Goal: Task Accomplishment & Management: Use online tool/utility

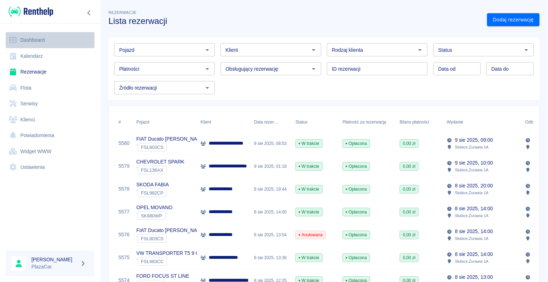
click at [42, 39] on link "Dashboard" at bounding box center [50, 40] width 89 height 16
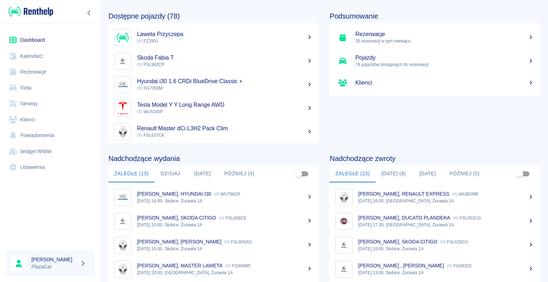
scroll to position [36, 0]
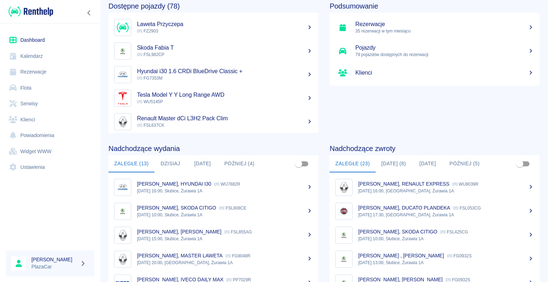
click at [388, 164] on button "[DATE] (8)" at bounding box center [394, 163] width 36 height 17
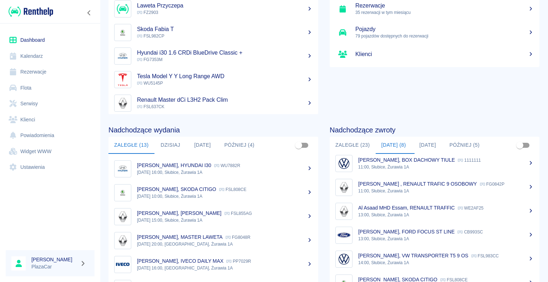
scroll to position [90, 0]
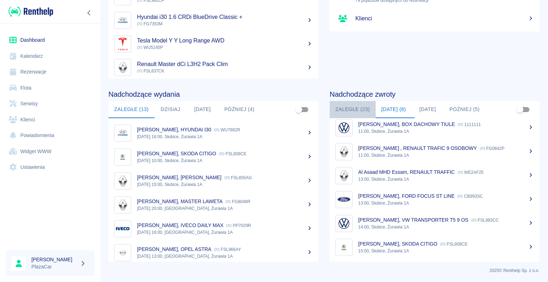
click at [351, 107] on button "Zaległe (23)" at bounding box center [353, 109] width 46 height 17
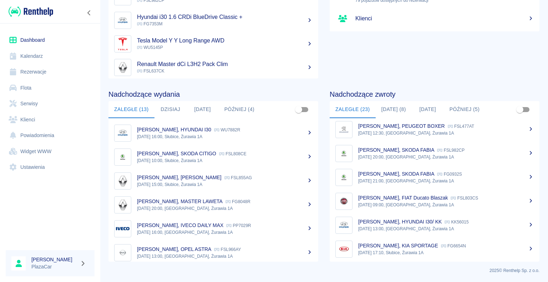
scroll to position [412, 0]
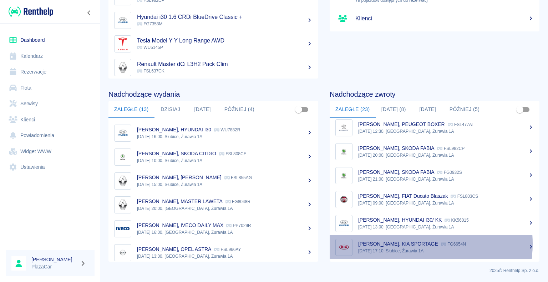
click at [402, 243] on p "[PERSON_NAME], KIA SPORTAGE" at bounding box center [398, 244] width 80 height 6
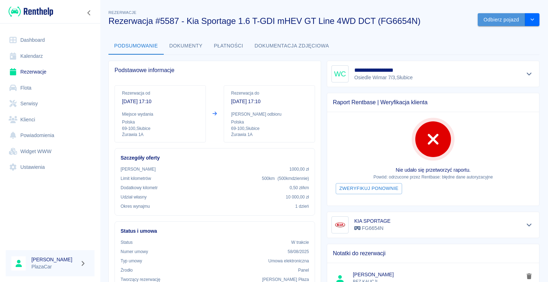
click at [493, 18] on button "Odbierz pojazd" at bounding box center [501, 19] width 47 height 13
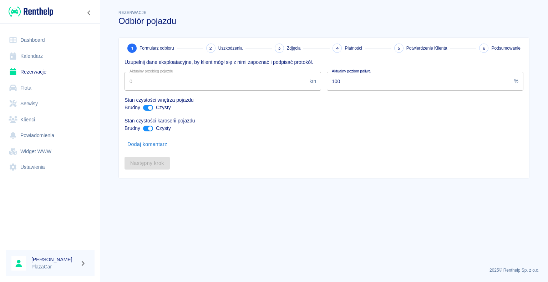
type input "137876"
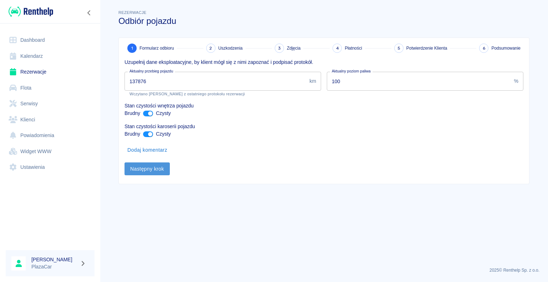
click at [148, 170] on button "Następny krok" at bounding box center [147, 168] width 45 height 13
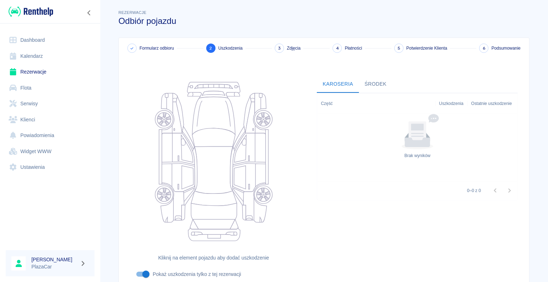
scroll to position [59, 0]
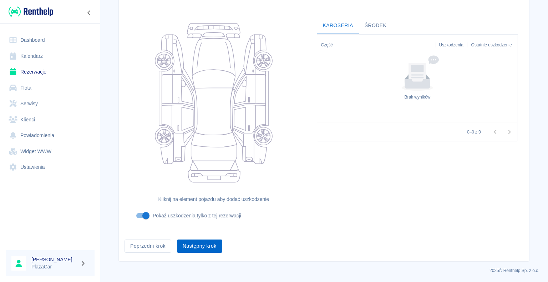
click at [198, 245] on button "Następny krok" at bounding box center [199, 245] width 45 height 13
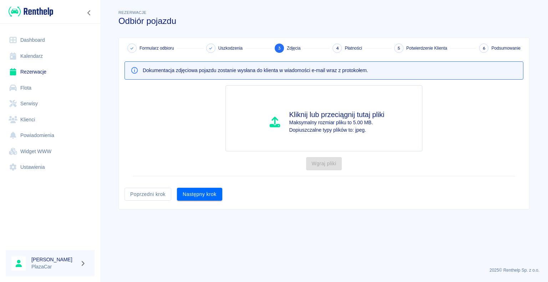
scroll to position [0, 0]
click at [203, 192] on button "Następny krok" at bounding box center [199, 194] width 45 height 13
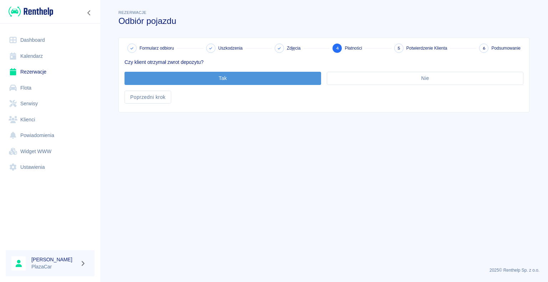
click at [222, 76] on button "Tak" at bounding box center [223, 78] width 197 height 13
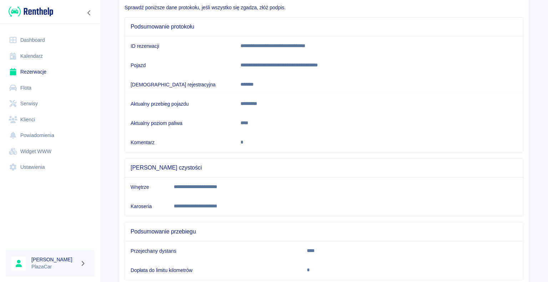
scroll to position [100, 0]
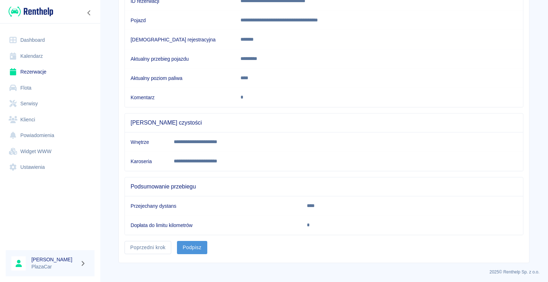
click at [190, 246] on button "Podpisz" at bounding box center [192, 247] width 30 height 13
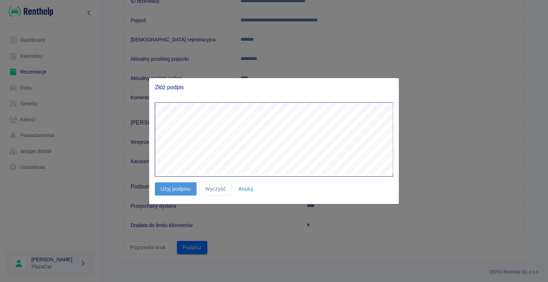
click at [174, 188] on button "Użyj podpisu" at bounding box center [176, 188] width 42 height 13
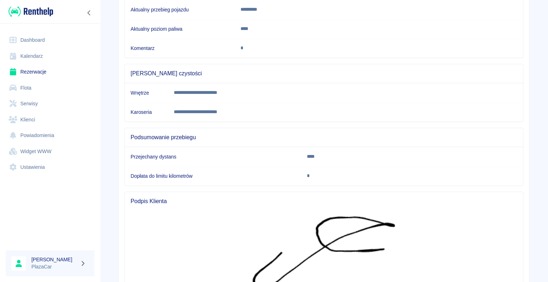
scroll to position [233, 0]
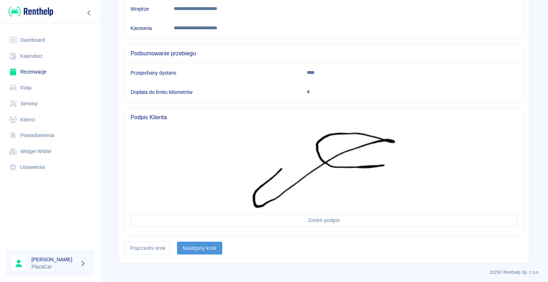
click at [199, 244] on button "Następny krok" at bounding box center [199, 248] width 45 height 13
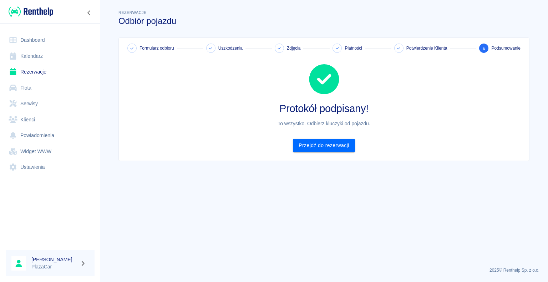
scroll to position [0, 0]
click at [318, 145] on link "Przejdź do rezerwacji" at bounding box center [324, 145] width 62 height 13
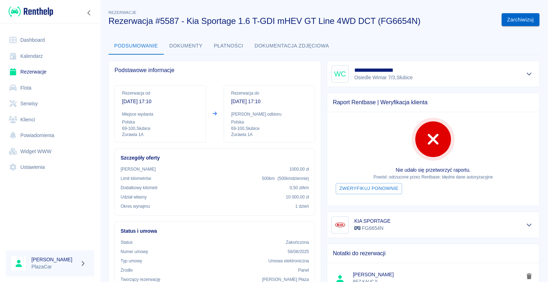
click at [514, 19] on button "Zarchiwizuj" at bounding box center [521, 19] width 38 height 13
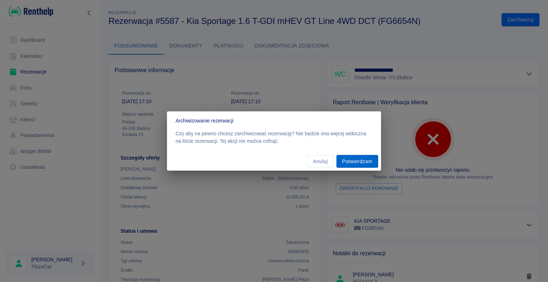
click at [353, 160] on button "Potwierdzam" at bounding box center [358, 161] width 42 height 13
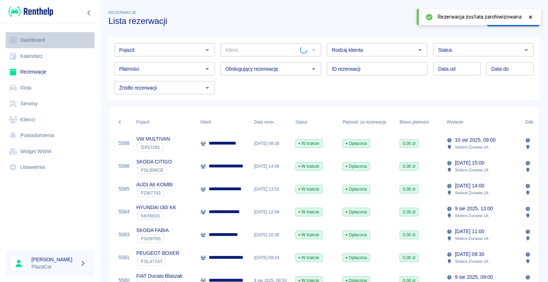
click at [33, 38] on link "Dashboard" at bounding box center [50, 40] width 89 height 16
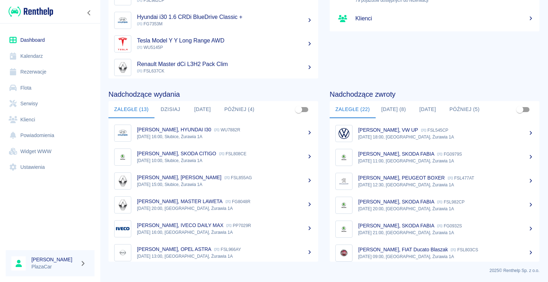
scroll to position [388, 0]
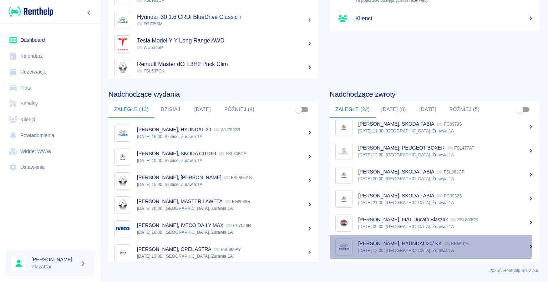
click at [401, 244] on p "[PERSON_NAME], HYUNDAI I30/ KK" at bounding box center [400, 244] width 84 height 6
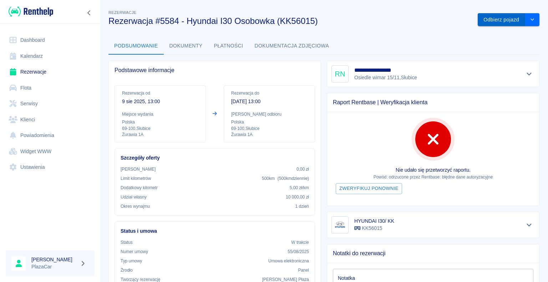
click at [498, 19] on button "Odbierz pojazd" at bounding box center [501, 19] width 47 height 13
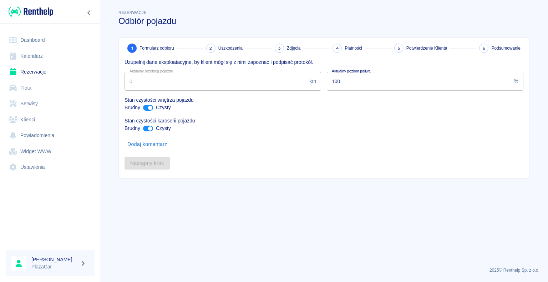
type input "254358"
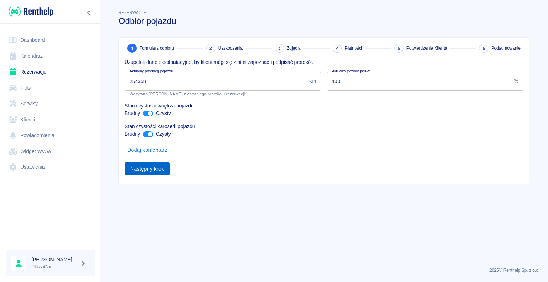
click at [150, 168] on button "Następny krok" at bounding box center [147, 168] width 45 height 13
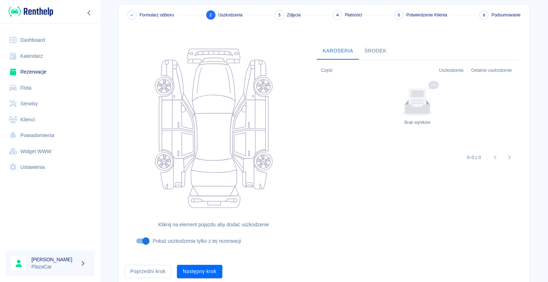
scroll to position [59, 0]
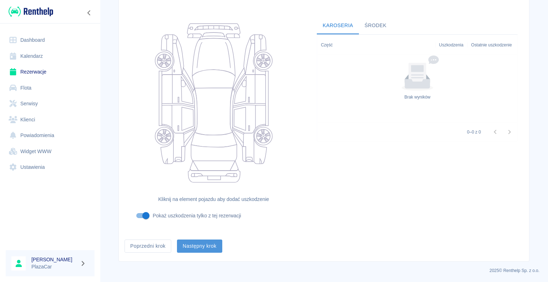
click at [202, 248] on button "Następny krok" at bounding box center [199, 245] width 45 height 13
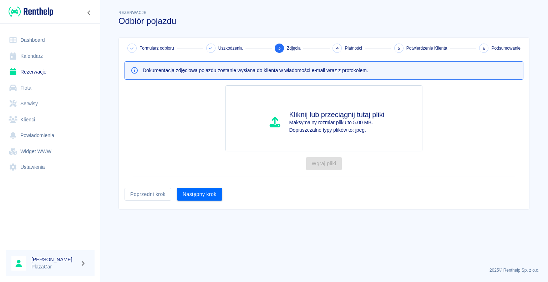
scroll to position [0, 0]
click at [196, 192] on button "Następny krok" at bounding box center [199, 194] width 45 height 13
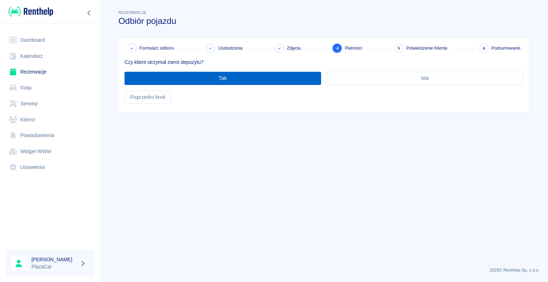
click at [224, 81] on button "Tak" at bounding box center [223, 78] width 197 height 13
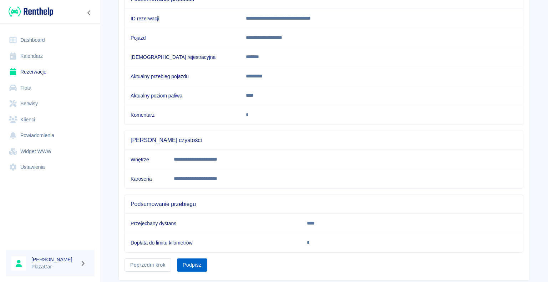
scroll to position [100, 0]
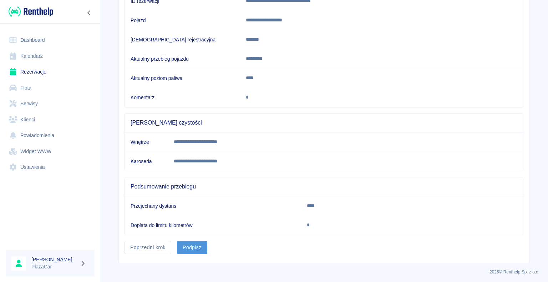
click at [192, 243] on button "Podpisz" at bounding box center [192, 247] width 30 height 13
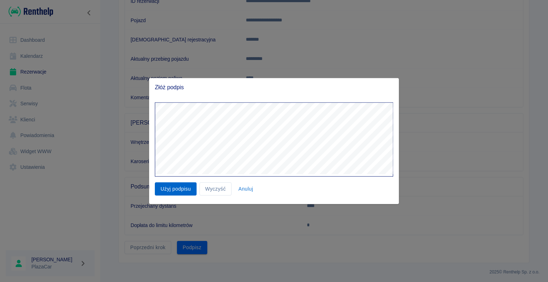
click at [177, 190] on button "Użyj podpisu" at bounding box center [176, 188] width 42 height 13
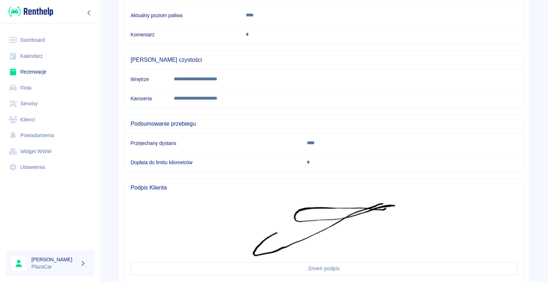
scroll to position [211, 0]
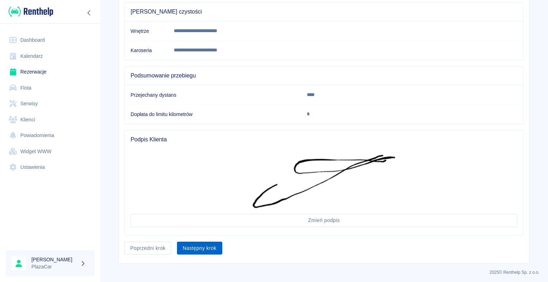
click at [194, 246] on button "Następny krok" at bounding box center [199, 248] width 45 height 13
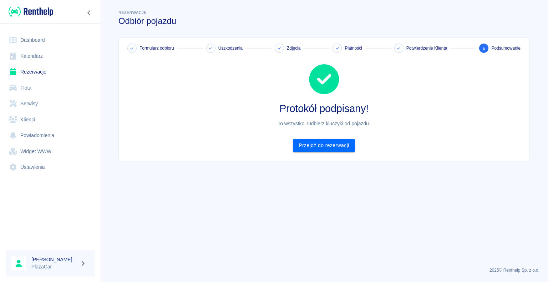
scroll to position [0, 0]
click at [324, 145] on link "Przejdź do rezerwacji" at bounding box center [324, 145] width 62 height 13
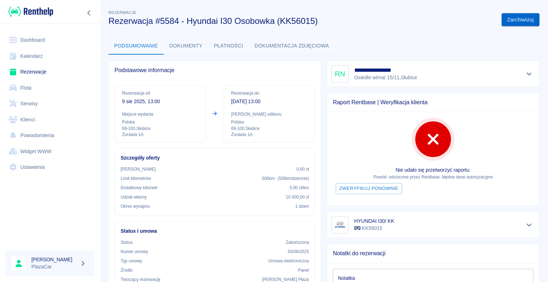
click at [513, 18] on button "Zarchiwizuj" at bounding box center [521, 19] width 38 height 13
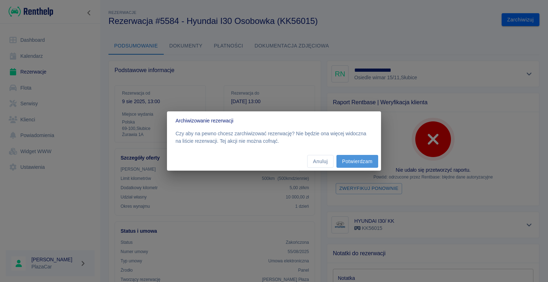
click at [357, 161] on button "Potwierdzam" at bounding box center [358, 161] width 42 height 13
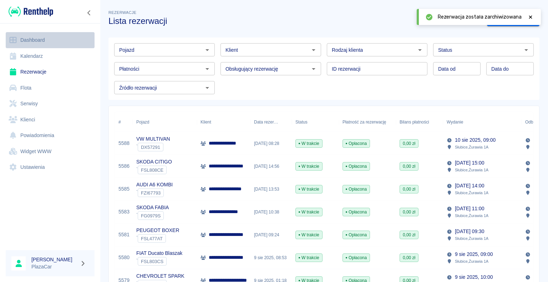
click at [33, 40] on link "Dashboard" at bounding box center [50, 40] width 89 height 16
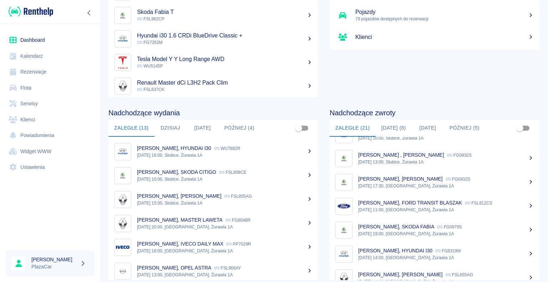
scroll to position [71, 0]
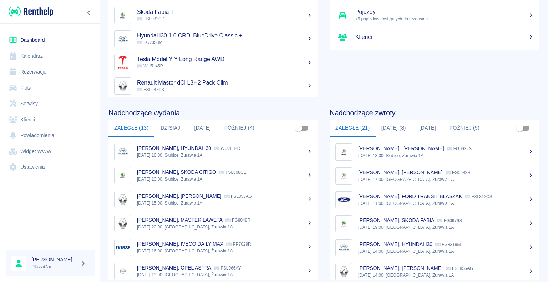
click at [445, 198] on p "[PERSON_NAME], FORD TRANSIT BLASZAK" at bounding box center [410, 196] width 104 height 6
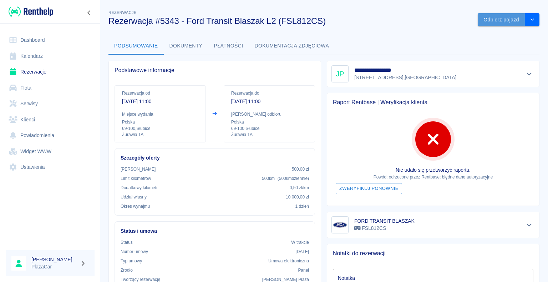
click at [488, 19] on button "Odbierz pojazd" at bounding box center [501, 19] width 47 height 13
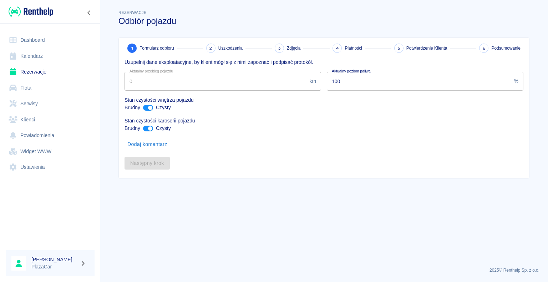
type input "315451"
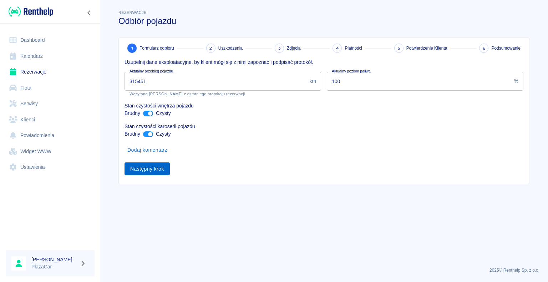
click at [145, 166] on button "Następny krok" at bounding box center [147, 168] width 45 height 13
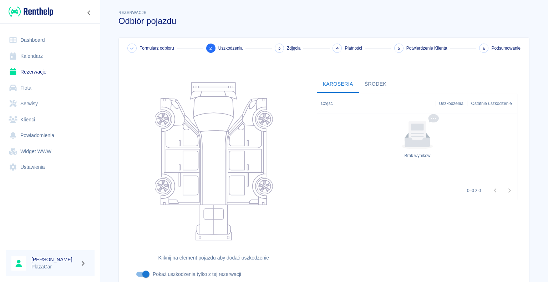
scroll to position [59, 0]
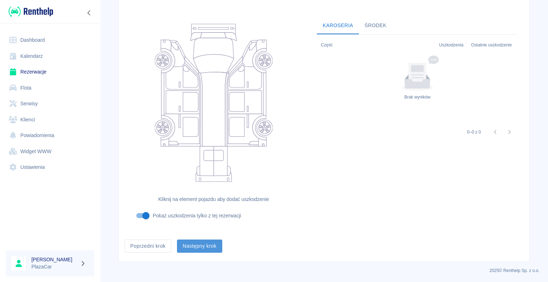
click at [198, 246] on button "Następny krok" at bounding box center [199, 245] width 45 height 13
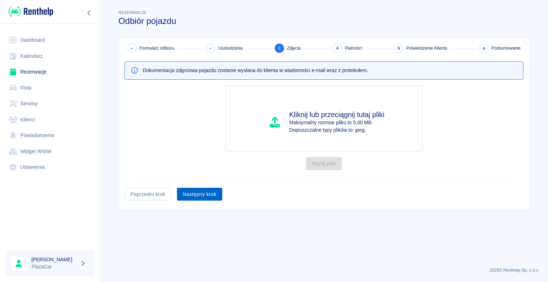
click at [199, 194] on button "Następny krok" at bounding box center [199, 194] width 45 height 13
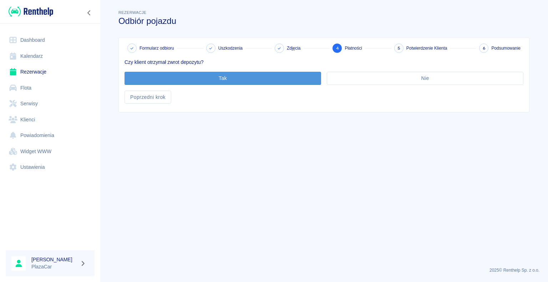
click at [221, 79] on button "Tak" at bounding box center [223, 78] width 197 height 13
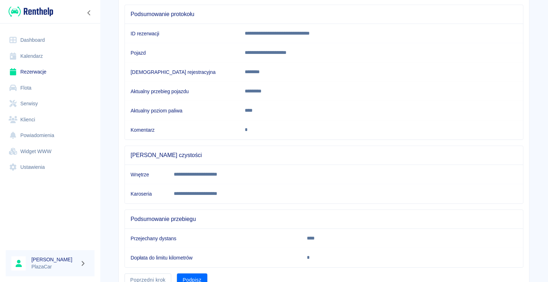
scroll to position [100, 0]
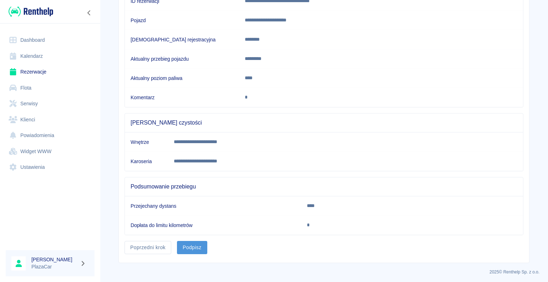
click at [188, 242] on button "Podpisz" at bounding box center [192, 247] width 30 height 13
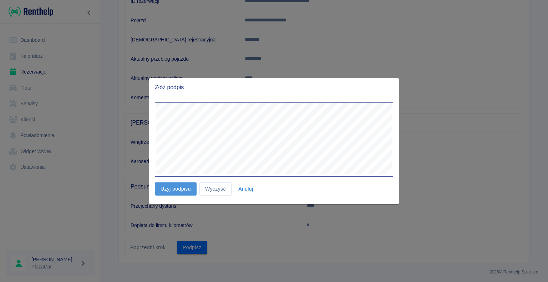
click at [172, 190] on button "Użyj podpisu" at bounding box center [176, 188] width 42 height 13
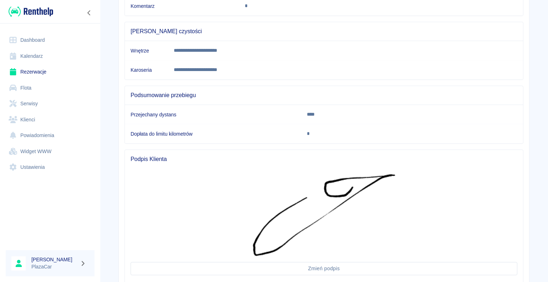
scroll to position [239, 0]
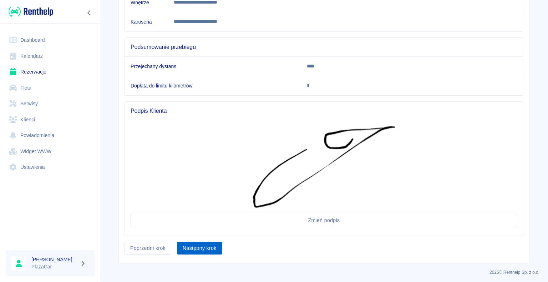
click at [197, 244] on button "Następny krok" at bounding box center [199, 248] width 45 height 13
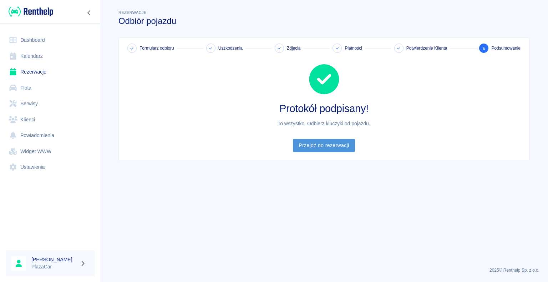
click at [323, 143] on link "Przejdź do rezerwacji" at bounding box center [324, 145] width 62 height 13
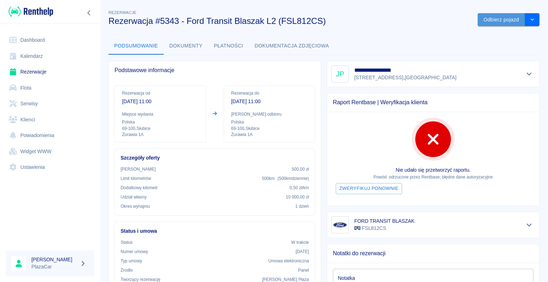
click at [494, 20] on button "Odbierz pojazd" at bounding box center [501, 19] width 47 height 13
click at [530, 16] on icon at bounding box center [531, 17] width 6 height 5
click at [501, 18] on button "Zarchiwizuj" at bounding box center [506, 19] width 38 height 13
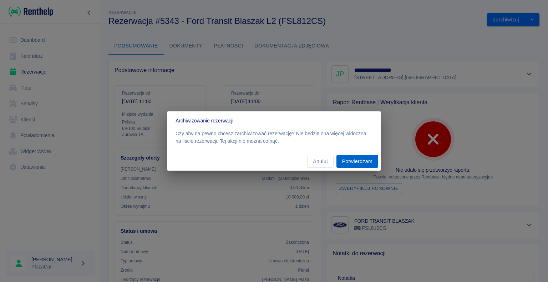
click at [352, 159] on button "Potwierdzam" at bounding box center [358, 161] width 42 height 13
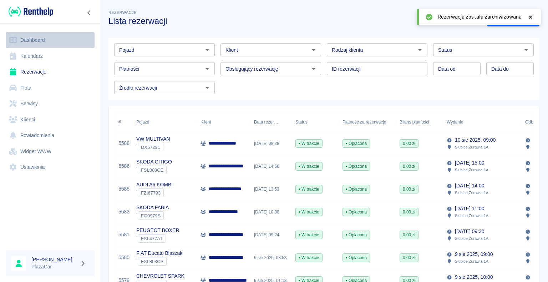
click at [39, 40] on link "Dashboard" at bounding box center [50, 40] width 89 height 16
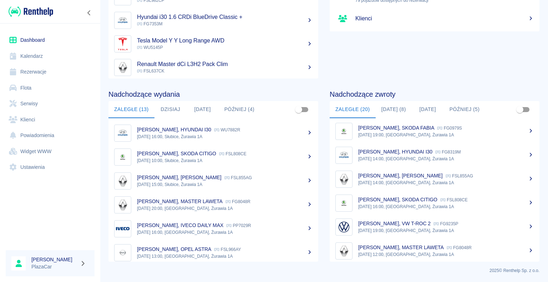
scroll to position [143, 0]
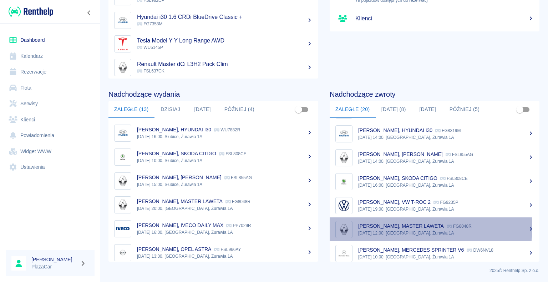
click at [412, 227] on p "[PERSON_NAME], MASTER LAWETA" at bounding box center [401, 226] width 86 height 6
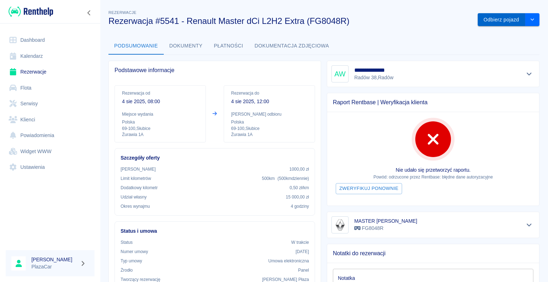
click at [490, 17] on button "Odbierz pojazd" at bounding box center [501, 19] width 47 height 13
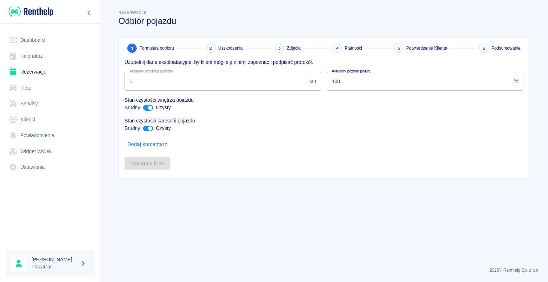
type input "12934"
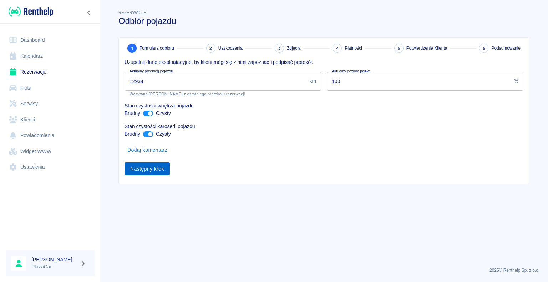
click at [146, 168] on button "Następny krok" at bounding box center [147, 168] width 45 height 13
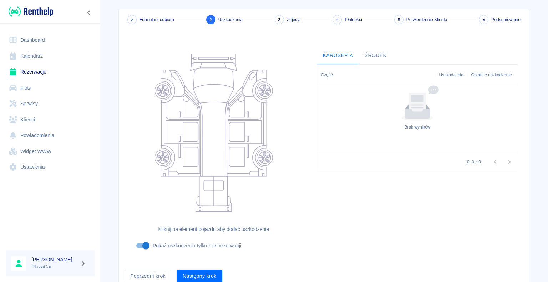
scroll to position [59, 0]
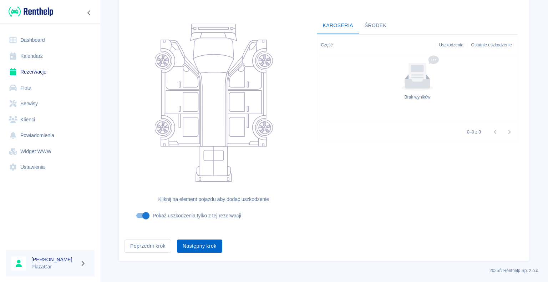
click at [198, 244] on button "Następny krok" at bounding box center [199, 245] width 45 height 13
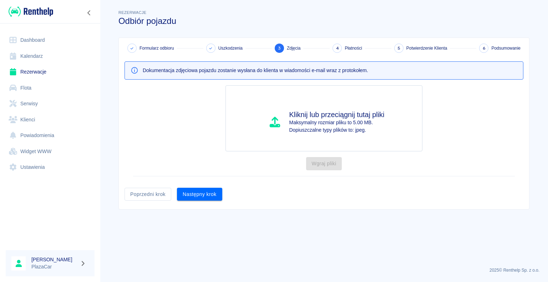
scroll to position [0, 0]
click at [197, 194] on button "Następny krok" at bounding box center [199, 194] width 45 height 13
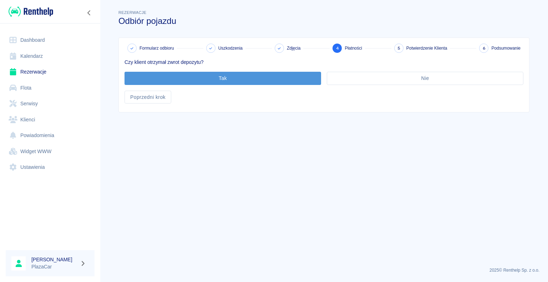
click at [221, 79] on button "Tak" at bounding box center [223, 78] width 197 height 13
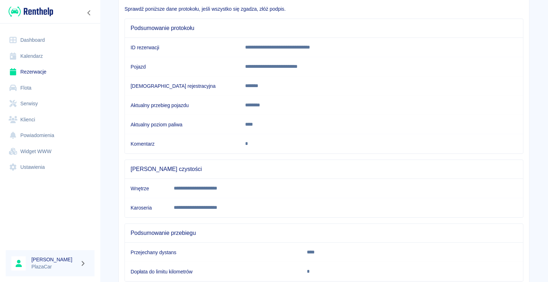
scroll to position [100, 0]
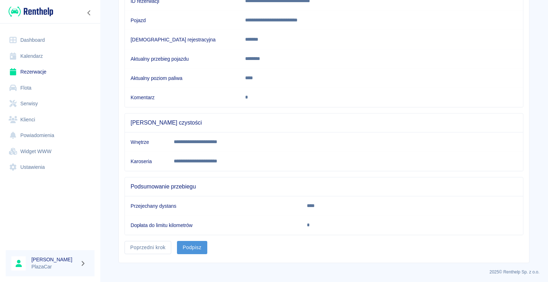
click at [188, 244] on button "Podpisz" at bounding box center [192, 247] width 30 height 13
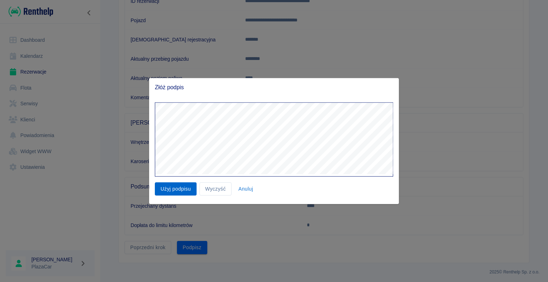
click at [178, 188] on button "Użyj podpisu" at bounding box center [176, 188] width 42 height 13
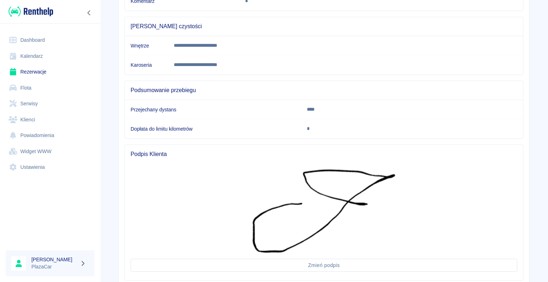
scroll to position [241, 0]
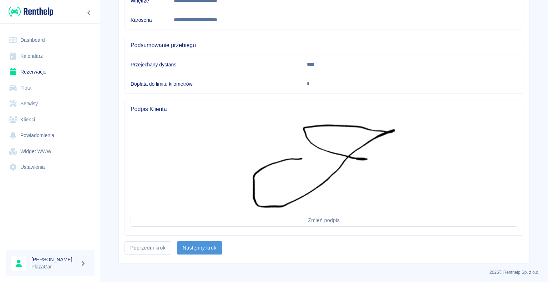
click at [198, 243] on button "Następny krok" at bounding box center [199, 247] width 45 height 13
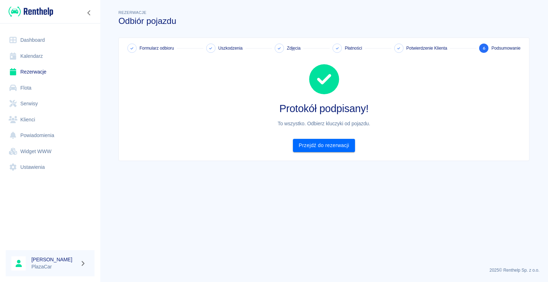
scroll to position [0, 0]
click at [322, 144] on link "Przejdź do rezerwacji" at bounding box center [324, 145] width 62 height 13
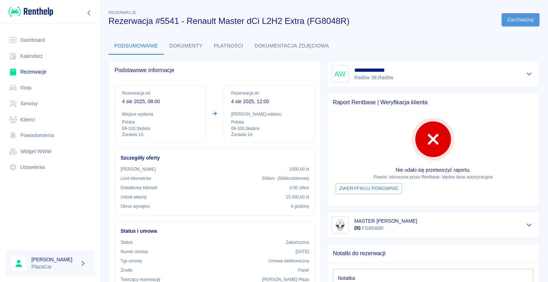
click at [514, 17] on button "Zarchiwizuj" at bounding box center [521, 19] width 38 height 13
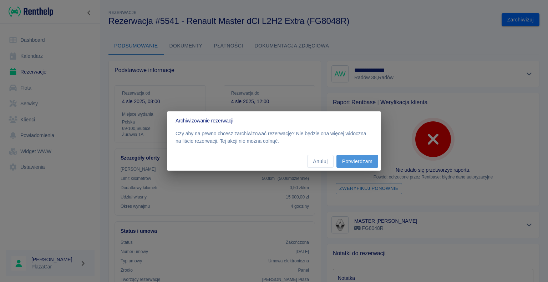
click at [357, 161] on button "Potwierdzam" at bounding box center [358, 161] width 42 height 13
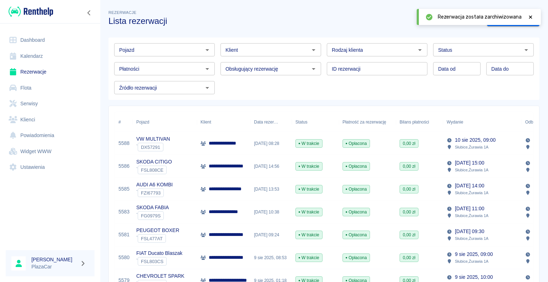
click at [257, 146] on div "[DATE] 08:28" at bounding box center [271, 143] width 41 height 23
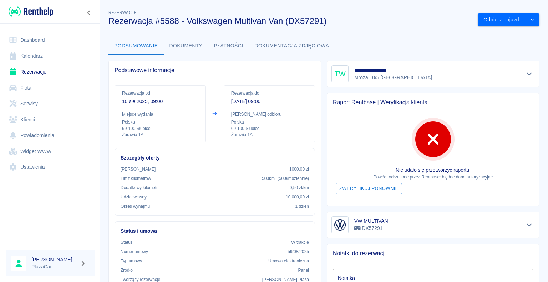
click at [36, 41] on link "Dashboard" at bounding box center [50, 40] width 89 height 16
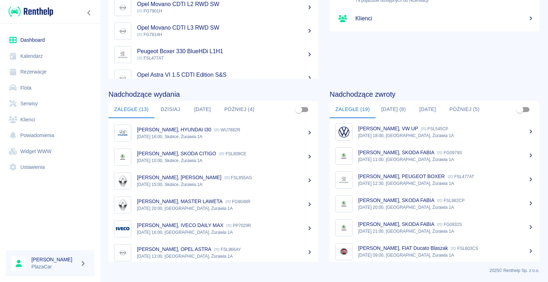
scroll to position [316, 0]
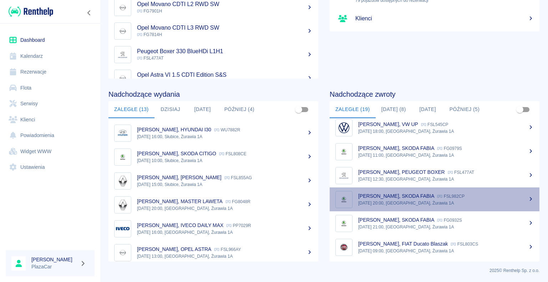
click at [455, 195] on div "[PERSON_NAME], SKODA FABIA FSL982CP" at bounding box center [446, 195] width 176 height 7
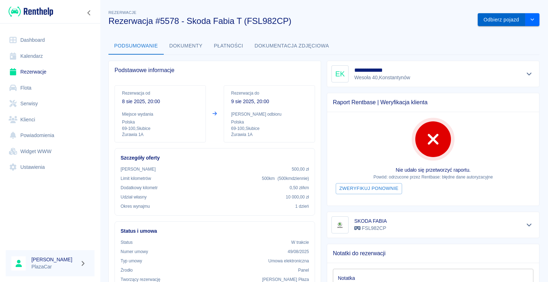
click at [492, 18] on button "Odbierz pojazd" at bounding box center [501, 19] width 47 height 13
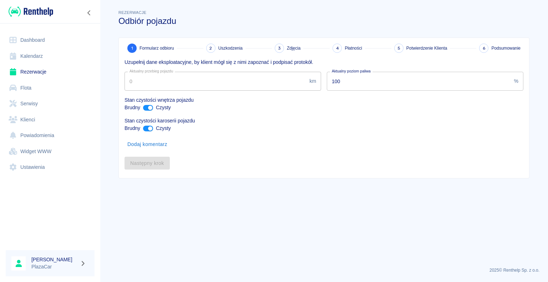
type input "254000"
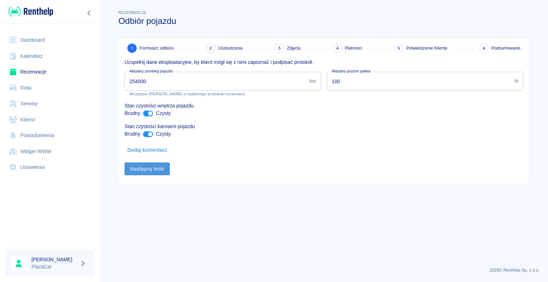
click at [145, 167] on button "Następny krok" at bounding box center [147, 168] width 45 height 13
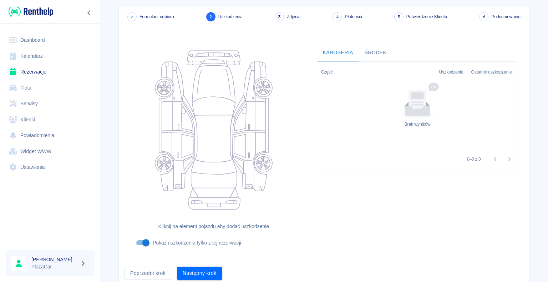
scroll to position [59, 0]
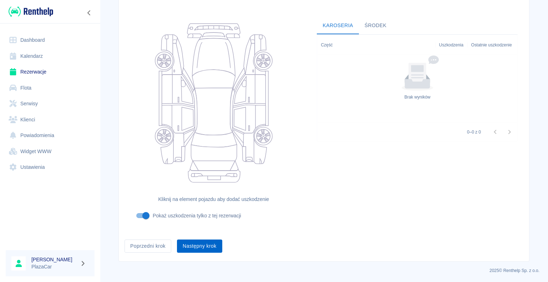
click at [200, 245] on button "Następny krok" at bounding box center [199, 245] width 45 height 13
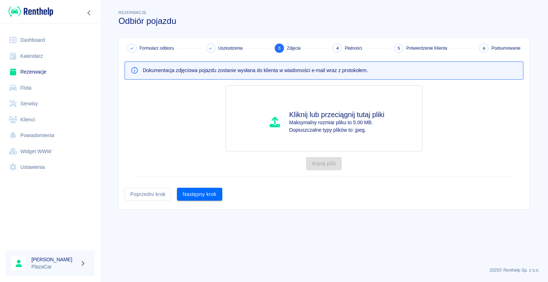
scroll to position [0, 0]
click at [201, 191] on button "Następny krok" at bounding box center [199, 194] width 45 height 13
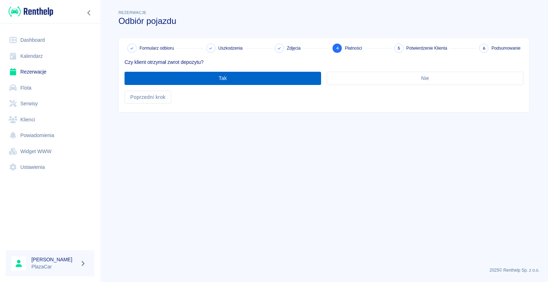
click at [222, 80] on button "Tak" at bounding box center [223, 78] width 197 height 13
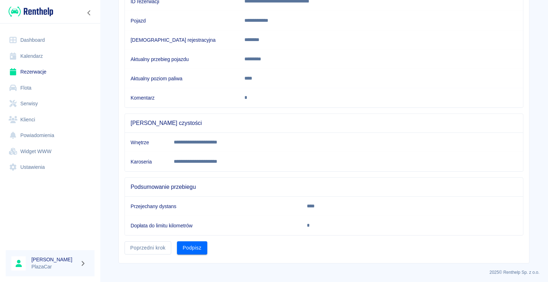
scroll to position [100, 0]
click at [192, 242] on button "Podpisz" at bounding box center [192, 247] width 30 height 13
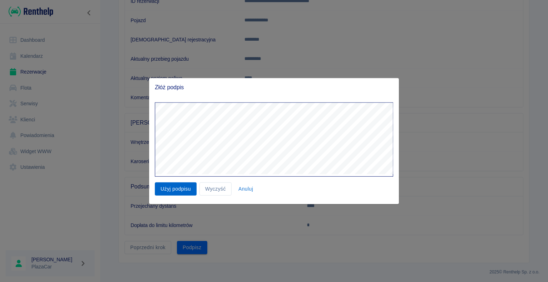
click at [176, 189] on button "Użyj podpisu" at bounding box center [176, 188] width 42 height 13
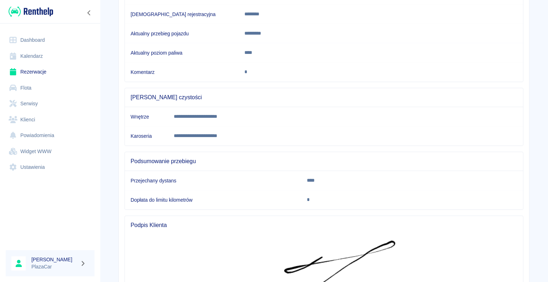
scroll to position [233, 0]
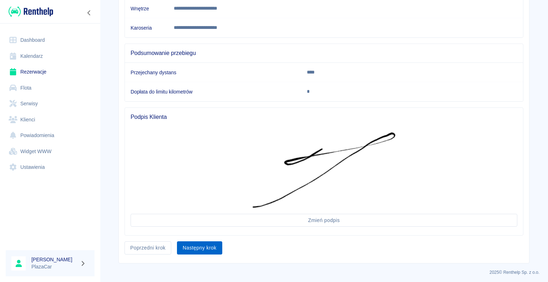
click at [196, 244] on button "Następny krok" at bounding box center [199, 247] width 45 height 13
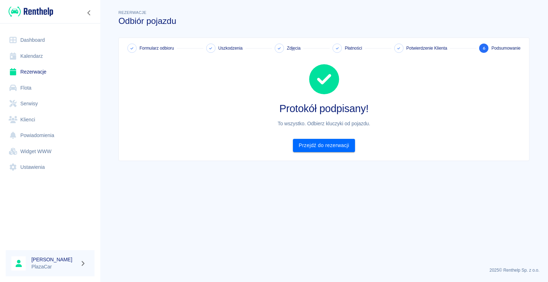
scroll to position [0, 0]
click at [327, 146] on link "Przejdź do rezerwacji" at bounding box center [324, 145] width 62 height 13
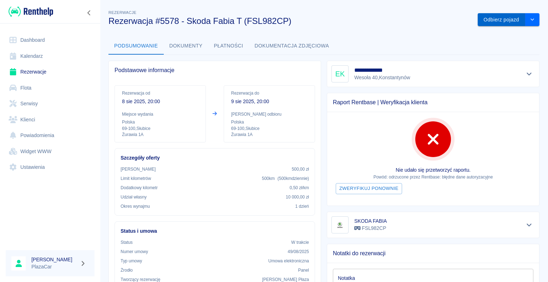
click at [494, 18] on button "Odbierz pojazd" at bounding box center [501, 19] width 47 height 13
click at [530, 17] on icon at bounding box center [531, 17] width 6 height 5
click at [516, 19] on button "Zarchiwizuj" at bounding box center [521, 19] width 38 height 13
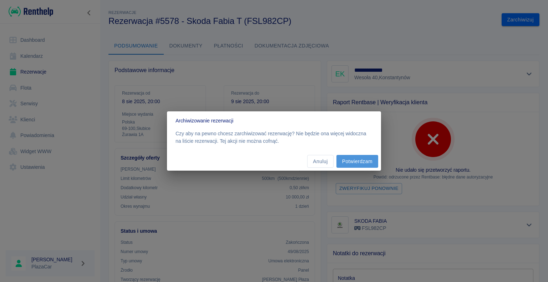
click at [358, 160] on button "Potwierdzam" at bounding box center [358, 161] width 42 height 13
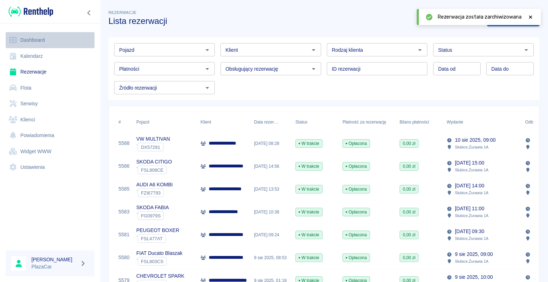
click at [34, 39] on link "Dashboard" at bounding box center [50, 40] width 89 height 16
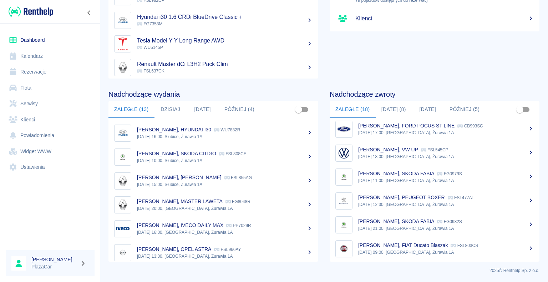
scroll to position [293, 0]
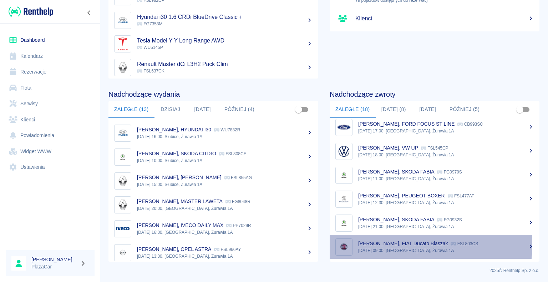
click at [399, 244] on p "[PERSON_NAME], FIAT Ducato Blaszak" at bounding box center [403, 244] width 90 height 6
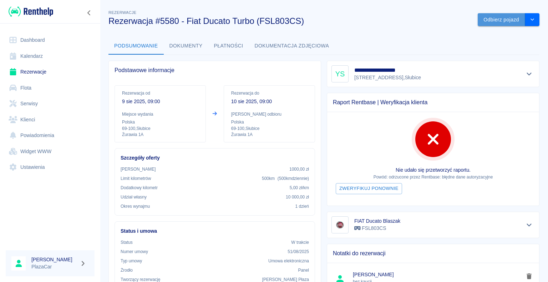
click at [491, 20] on button "Odbierz pojazd" at bounding box center [501, 19] width 47 height 13
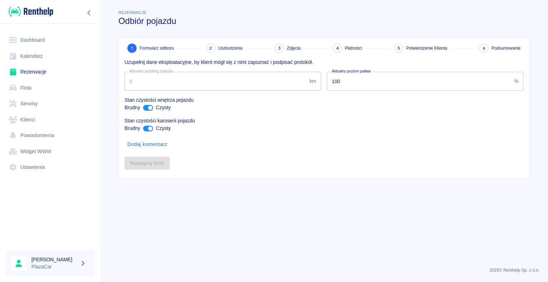
type input "263355"
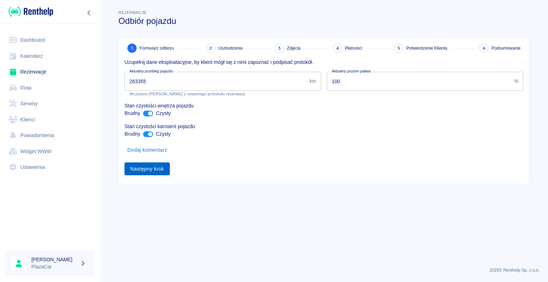
click at [145, 168] on button "Następny krok" at bounding box center [147, 168] width 45 height 13
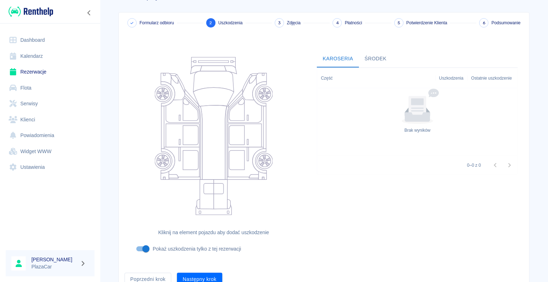
scroll to position [59, 0]
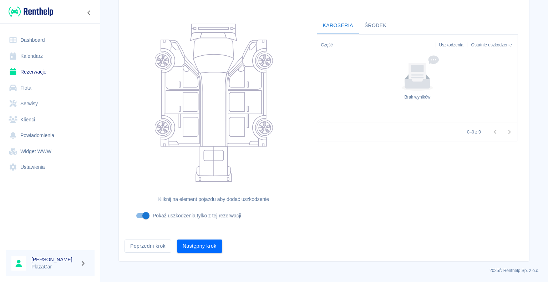
click at [197, 245] on button "Następny krok" at bounding box center [199, 245] width 45 height 13
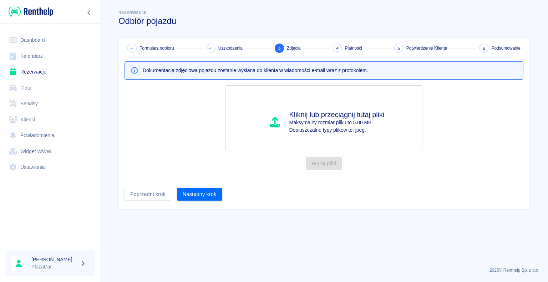
scroll to position [0, 0]
click at [197, 193] on button "Następny krok" at bounding box center [199, 194] width 45 height 13
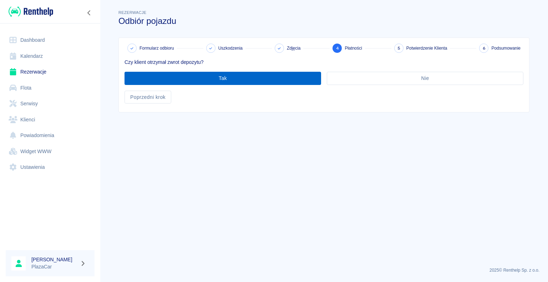
click at [220, 78] on button "Tak" at bounding box center [223, 78] width 197 height 13
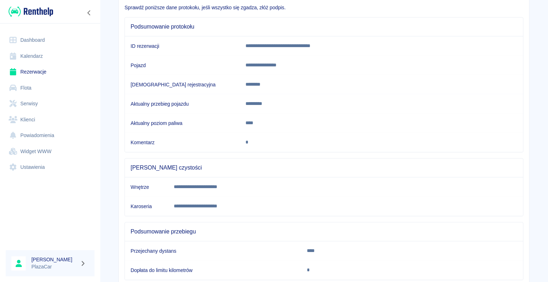
scroll to position [100, 0]
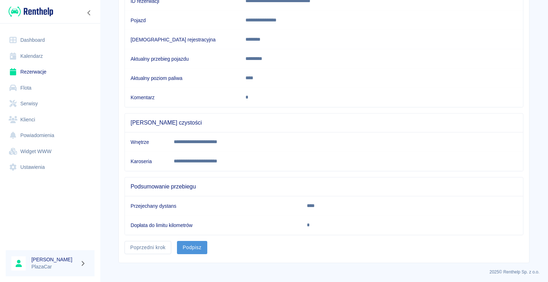
click at [190, 244] on button "Podpisz" at bounding box center [192, 247] width 30 height 13
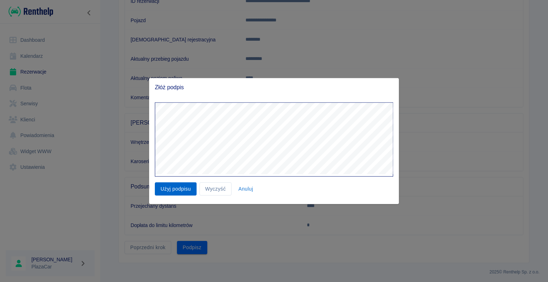
click at [173, 188] on button "Użyj podpisu" at bounding box center [176, 188] width 42 height 13
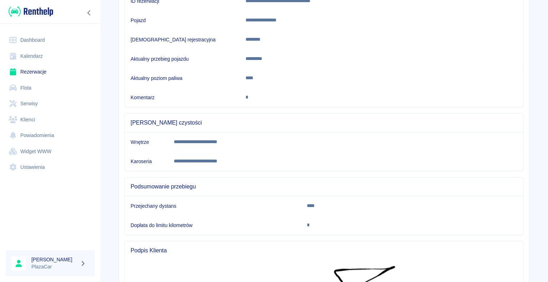
scroll to position [225, 0]
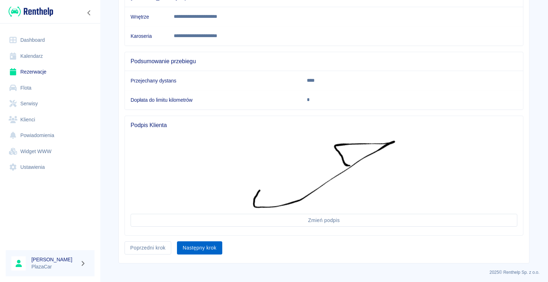
click at [196, 246] on button "Następny krok" at bounding box center [199, 247] width 45 height 13
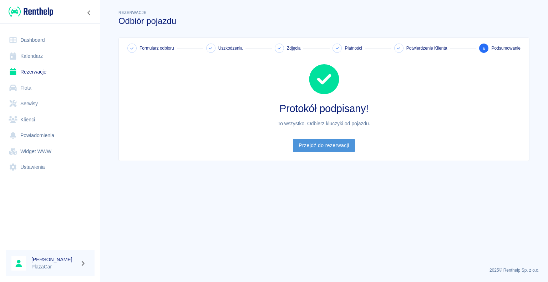
click at [326, 145] on link "Przejdź do rezerwacji" at bounding box center [324, 145] width 62 height 13
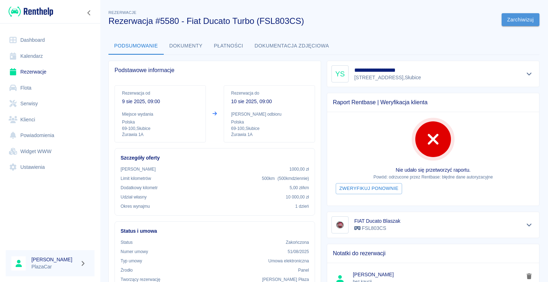
click at [509, 18] on button "Zarchiwizuj" at bounding box center [521, 19] width 38 height 13
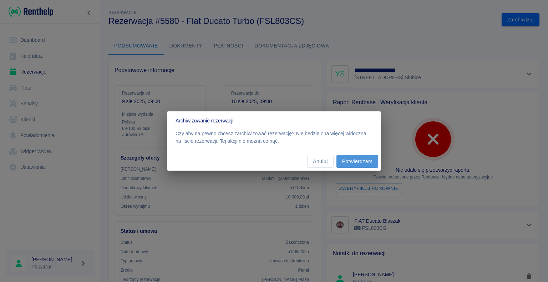
click at [354, 158] on button "Potwierdzam" at bounding box center [358, 161] width 42 height 13
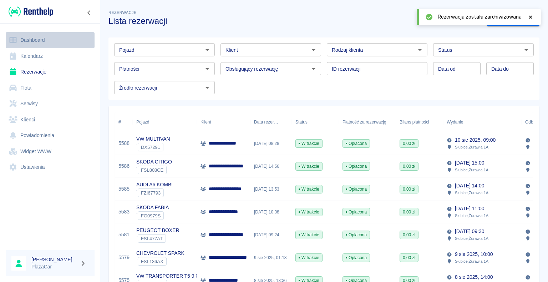
click at [39, 41] on link "Dashboard" at bounding box center [50, 40] width 89 height 16
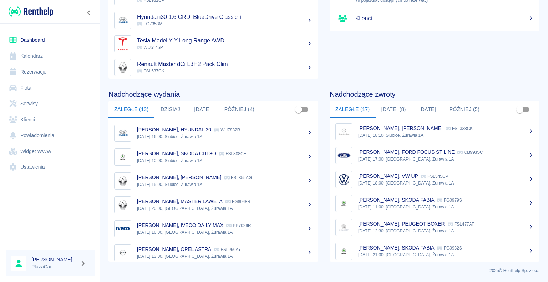
scroll to position [268, 0]
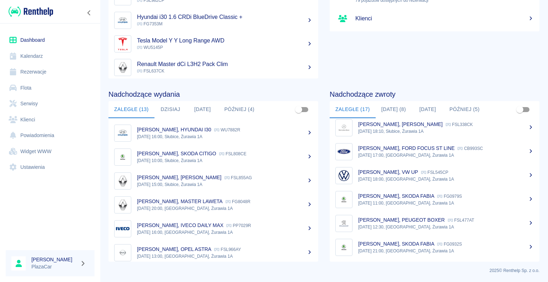
click at [392, 108] on button "[DATE] (8)" at bounding box center [394, 109] width 36 height 17
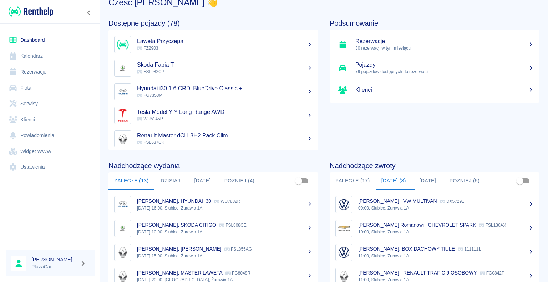
scroll to position [90, 0]
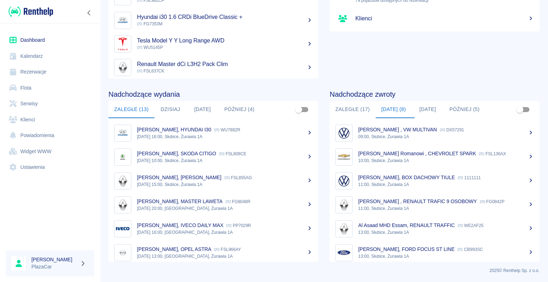
click at [41, 72] on link "Rezerwacje" at bounding box center [50, 72] width 89 height 16
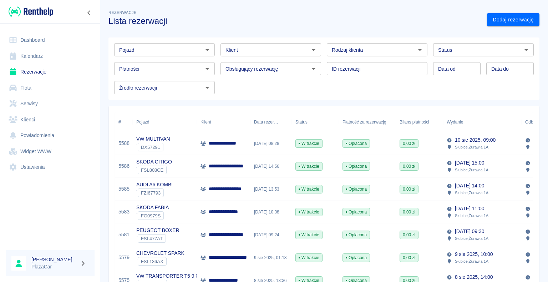
click at [390, 211] on div "Opłacona" at bounding box center [367, 212] width 57 height 23
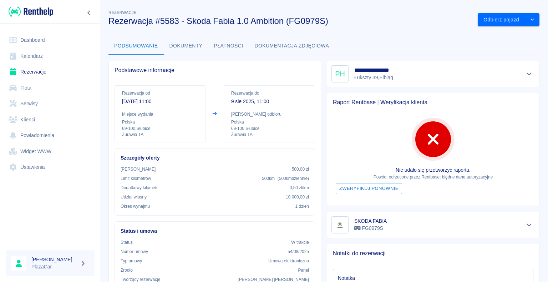
click at [36, 71] on link "Rezerwacje" at bounding box center [50, 72] width 89 height 16
